Goal: Transaction & Acquisition: Purchase product/service

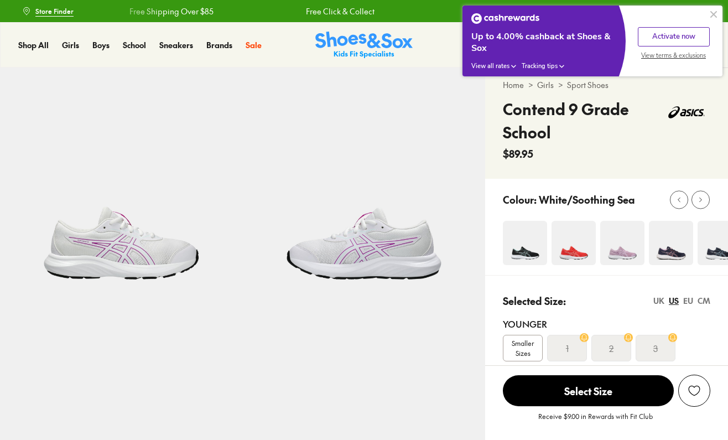
select select "*"
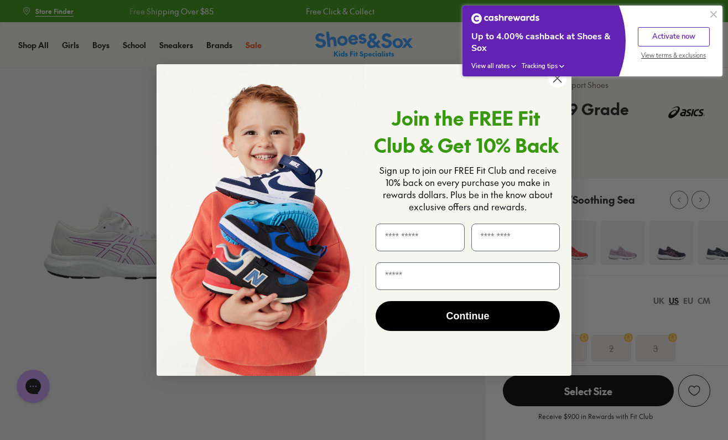
click at [557, 82] on circle "Close dialog" at bounding box center [558, 78] width 18 height 18
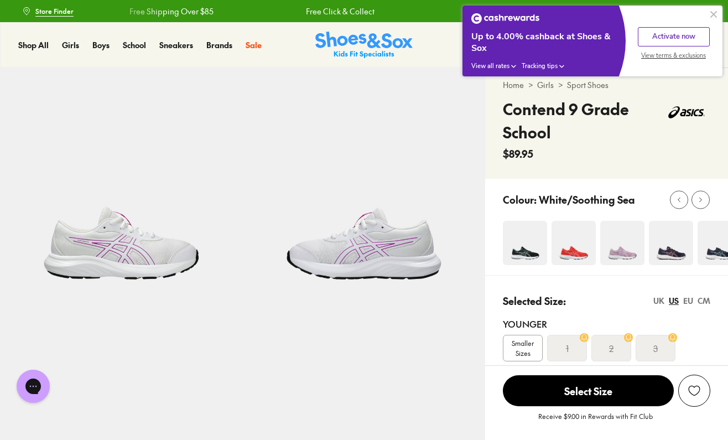
click at [714, 11] on button at bounding box center [713, 14] width 13 height 13
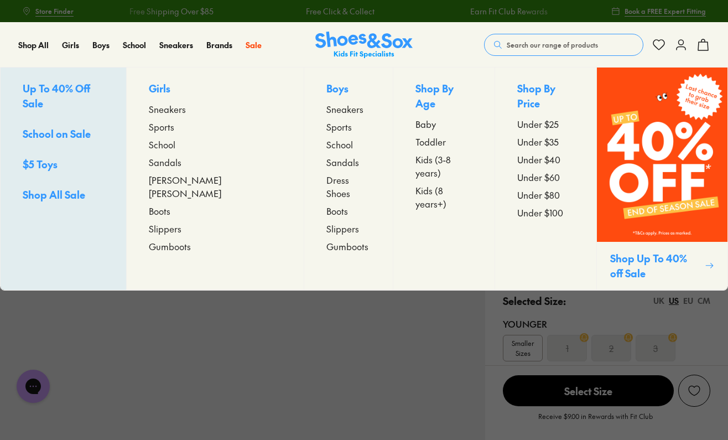
click at [174, 127] on span "Sports" at bounding box center [161, 126] width 25 height 13
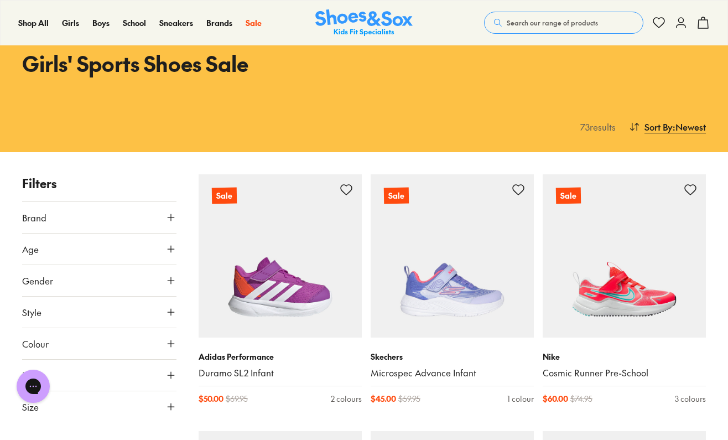
click at [168, 248] on icon at bounding box center [171, 249] width 11 height 11
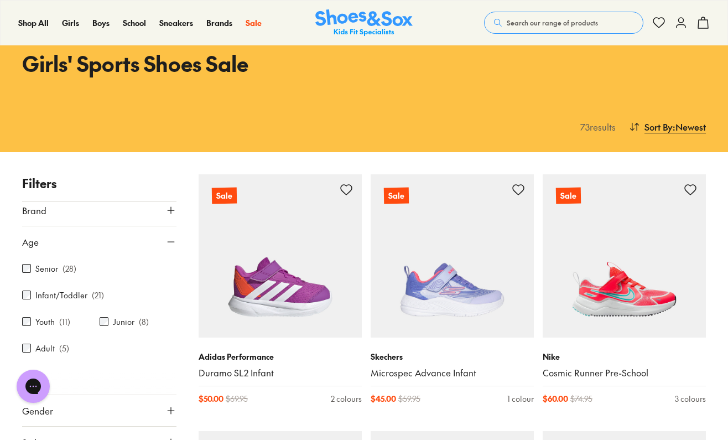
scroll to position [7, 0]
click at [166, 239] on icon at bounding box center [171, 241] width 11 height 11
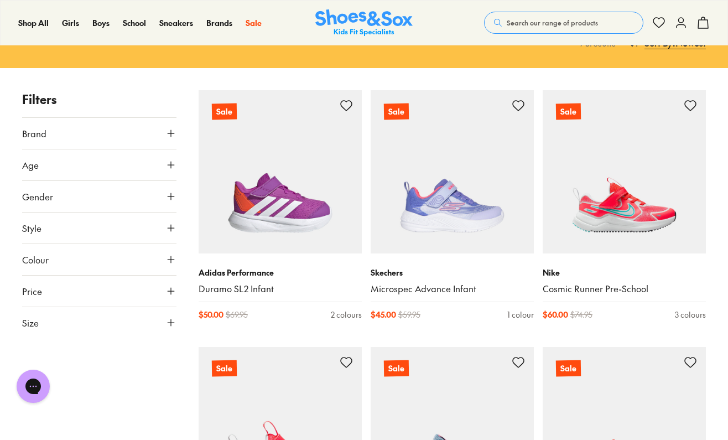
scroll to position [137, 0]
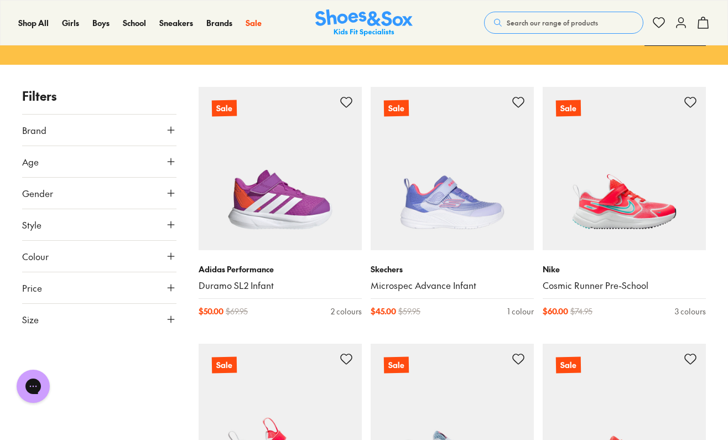
click at [172, 319] on use at bounding box center [171, 319] width 7 height 7
click at [93, 355] on button "US" at bounding box center [99, 352] width 30 height 20
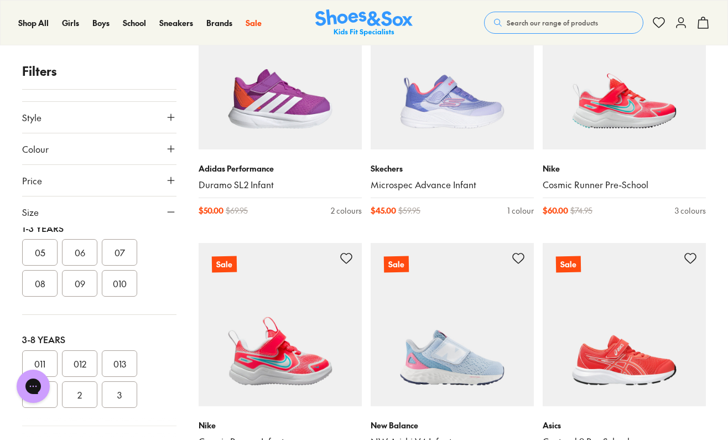
scroll to position [239, 0]
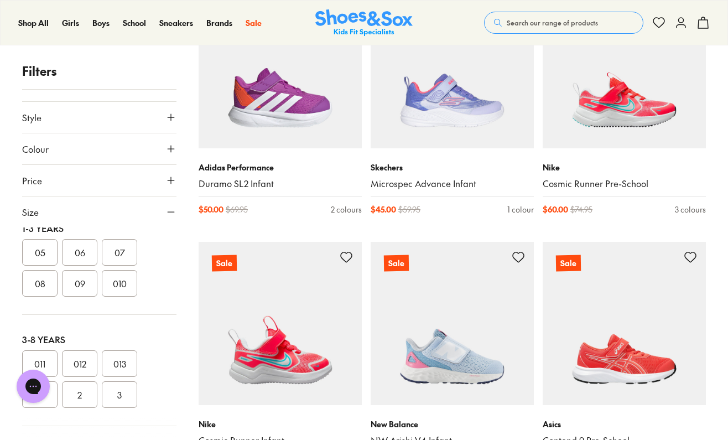
click at [80, 399] on button "2" at bounding box center [79, 394] width 35 height 27
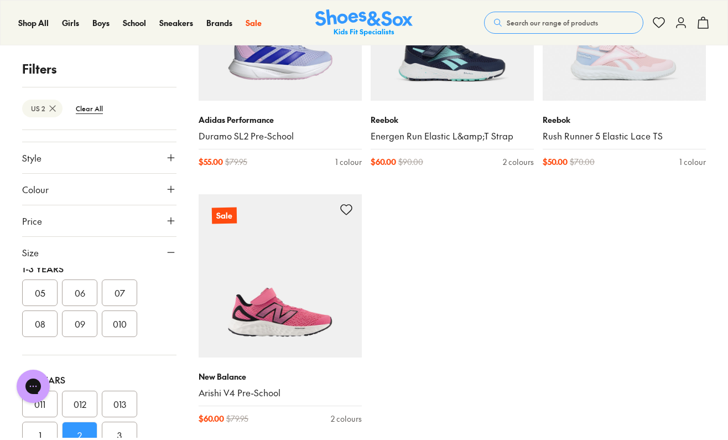
scroll to position [544, 0]
